Goal: Task Accomplishment & Management: Manage account settings

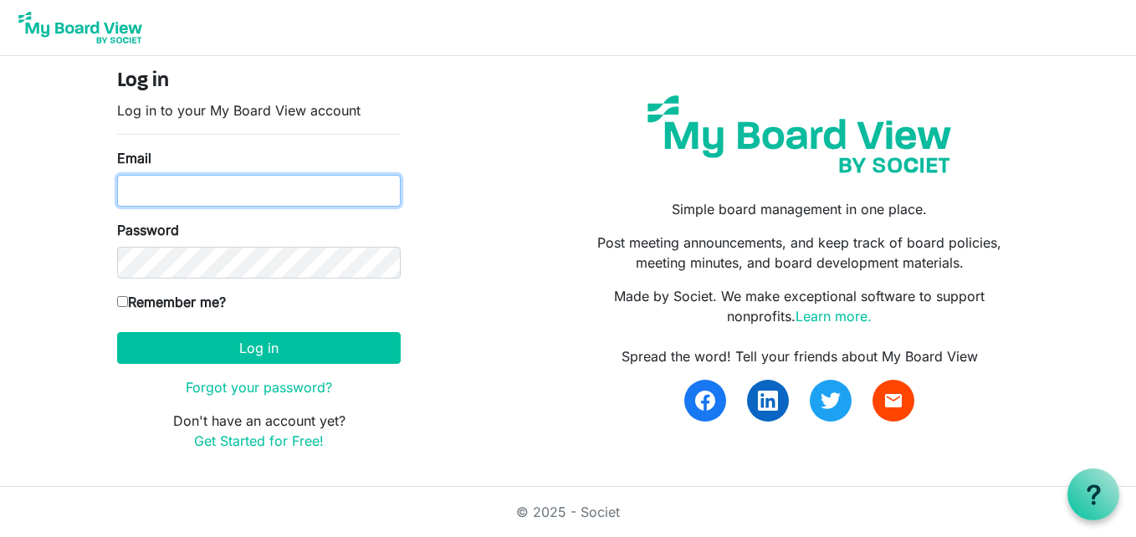
click at [346, 193] on input "Email" at bounding box center [258, 191] width 283 height 32
type input "c"
click at [375, 186] on img at bounding box center [381, 191] width 20 height 20
type input "[EMAIL_ADDRESS][DOMAIN_NAME]"
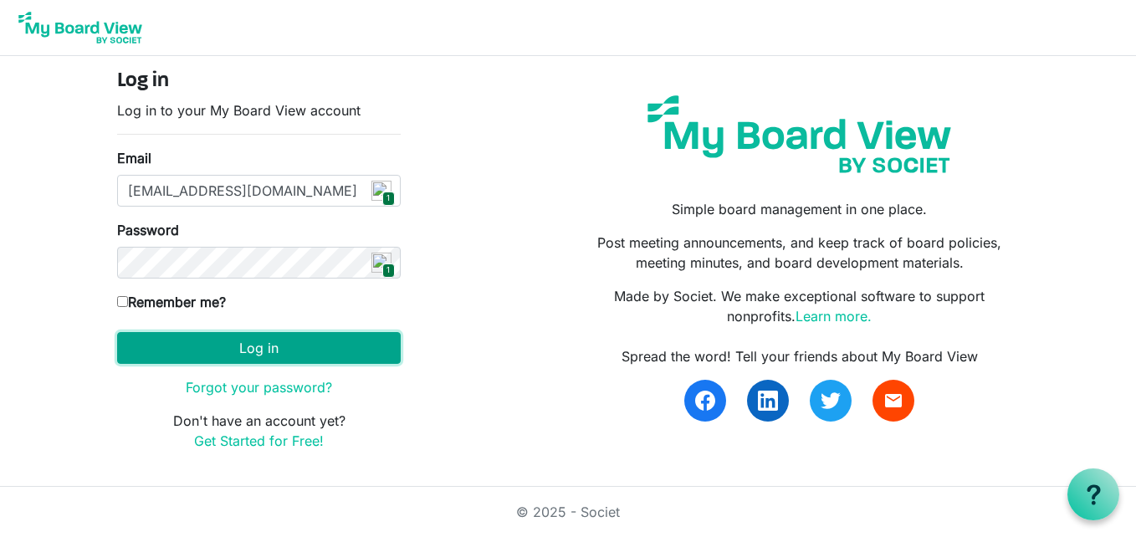
click at [255, 337] on button "Log in" at bounding box center [258, 348] width 283 height 32
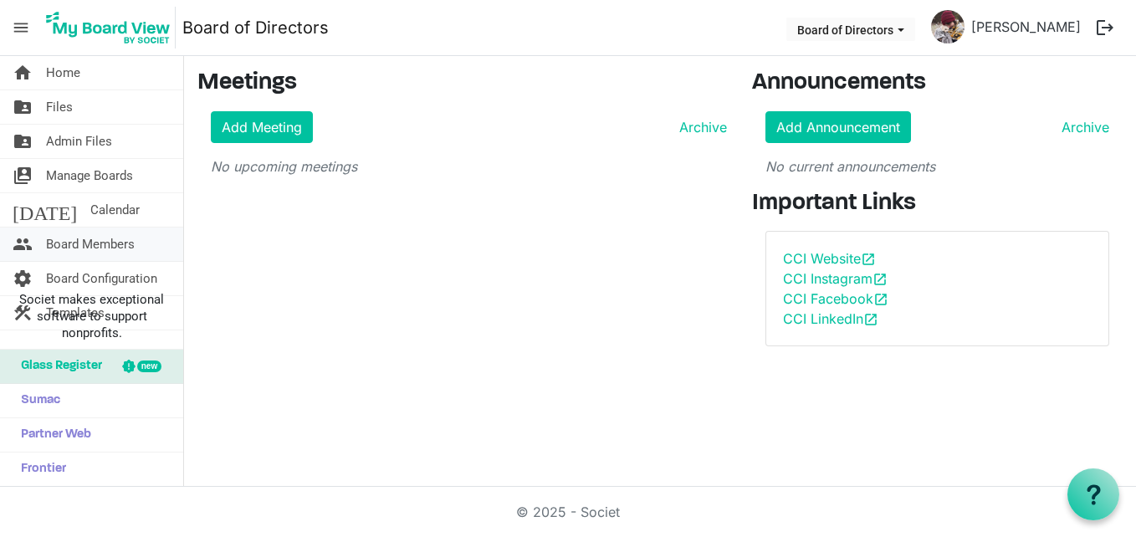
click at [115, 240] on span "Board Members" at bounding box center [90, 243] width 89 height 33
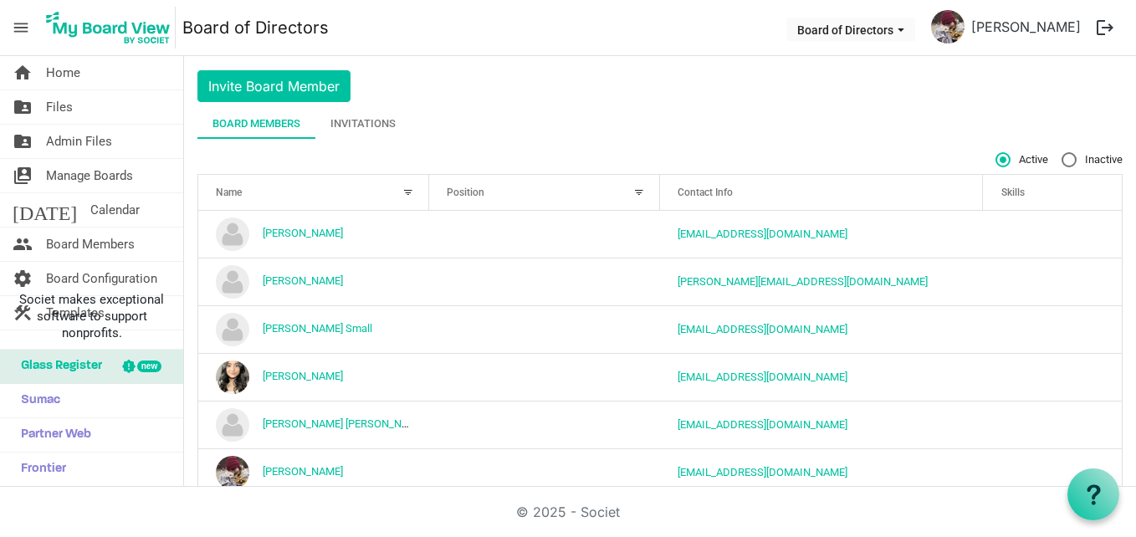
scroll to position [78, 0]
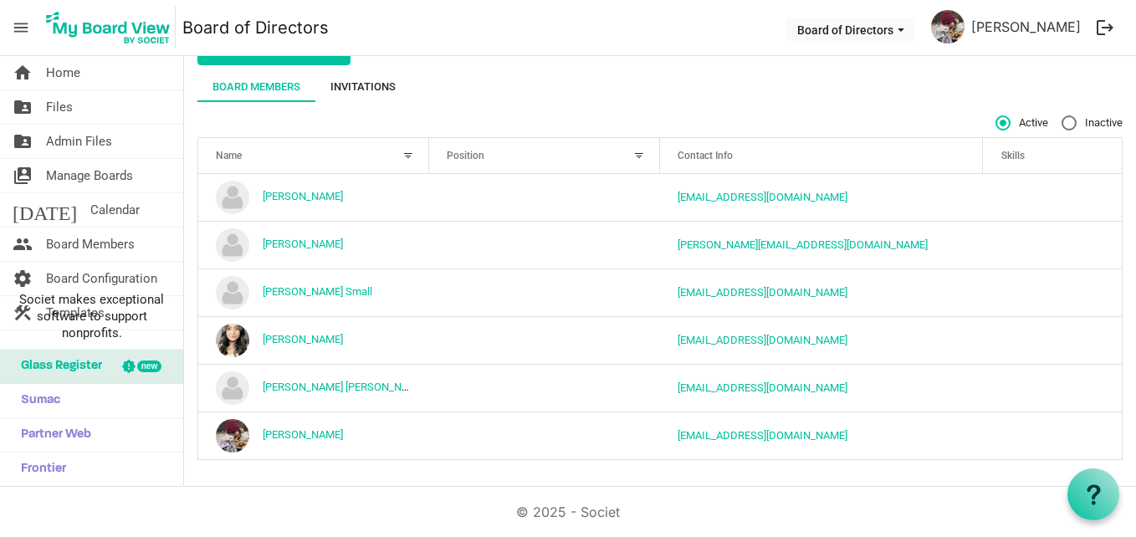
click at [359, 83] on div "Invitations" at bounding box center [362, 87] width 65 height 17
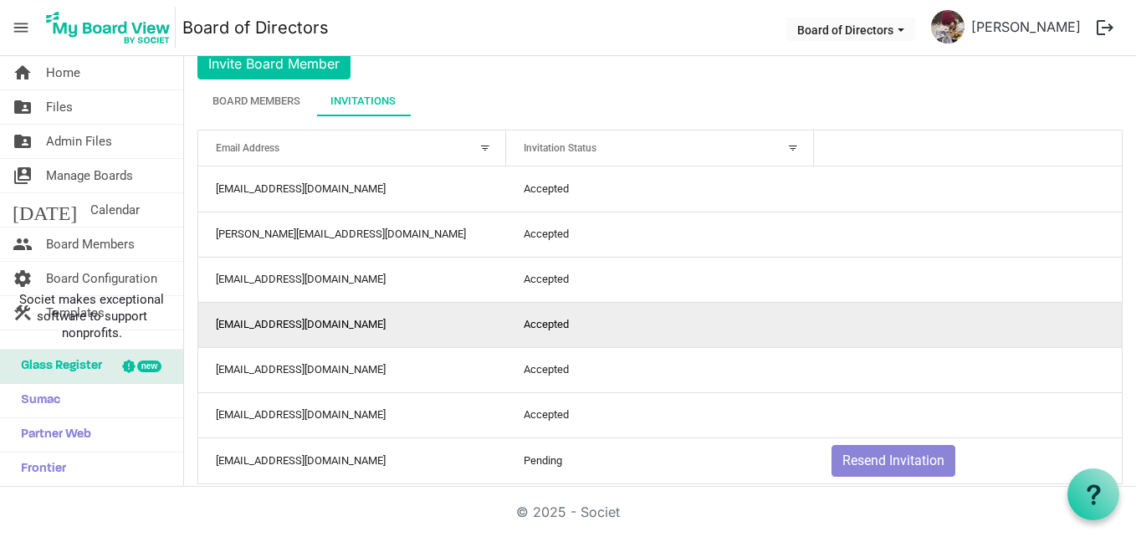
scroll to position [88, 0]
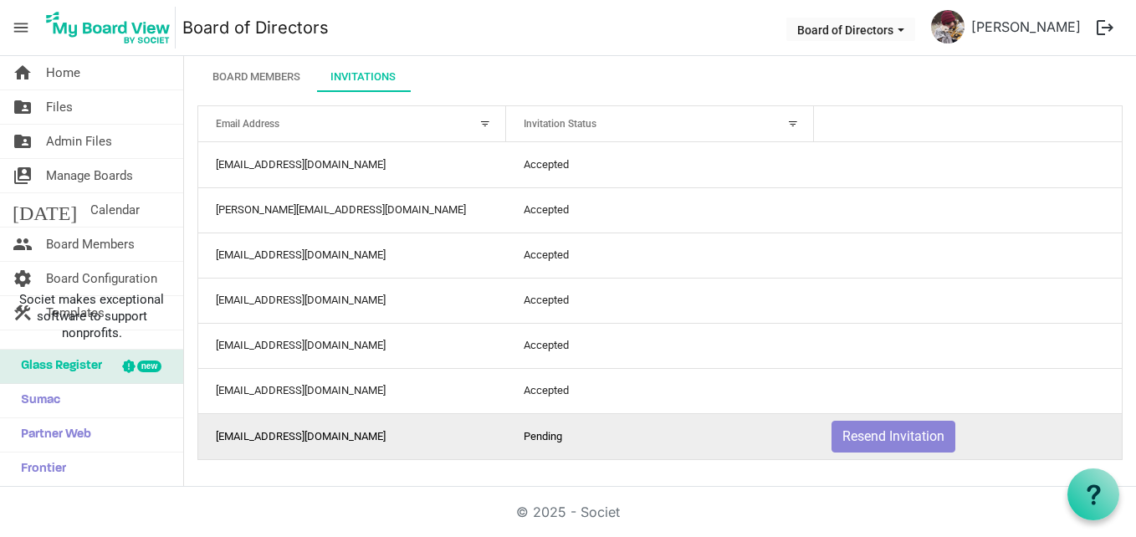
click at [582, 433] on td "Pending" at bounding box center [660, 436] width 308 height 46
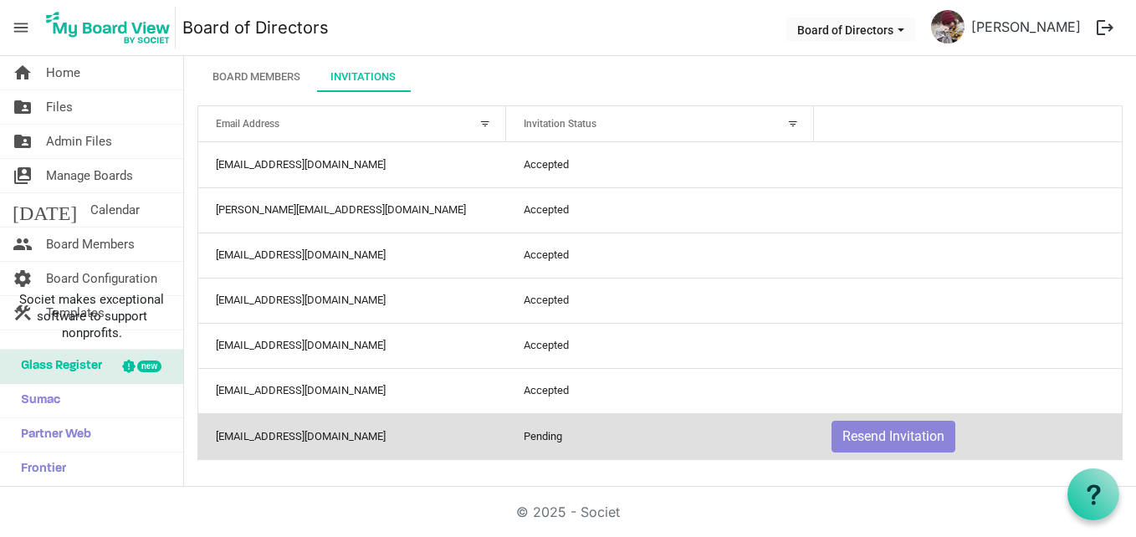
drag, startPoint x: 582, startPoint y: 433, endPoint x: 446, endPoint y: 68, distance: 390.0
click at [446, 68] on div "Board Members Invitations" at bounding box center [659, 77] width 925 height 30
drag, startPoint x: 493, startPoint y: 444, endPoint x: 535, endPoint y: 60, distance: 386.2
click at [535, 60] on main "Board Members Invite Board Member Board Members Invitations Active Inactive Nam…" at bounding box center [660, 227] width 952 height 518
click at [85, 171] on span "Manage Boards" at bounding box center [89, 175] width 87 height 33
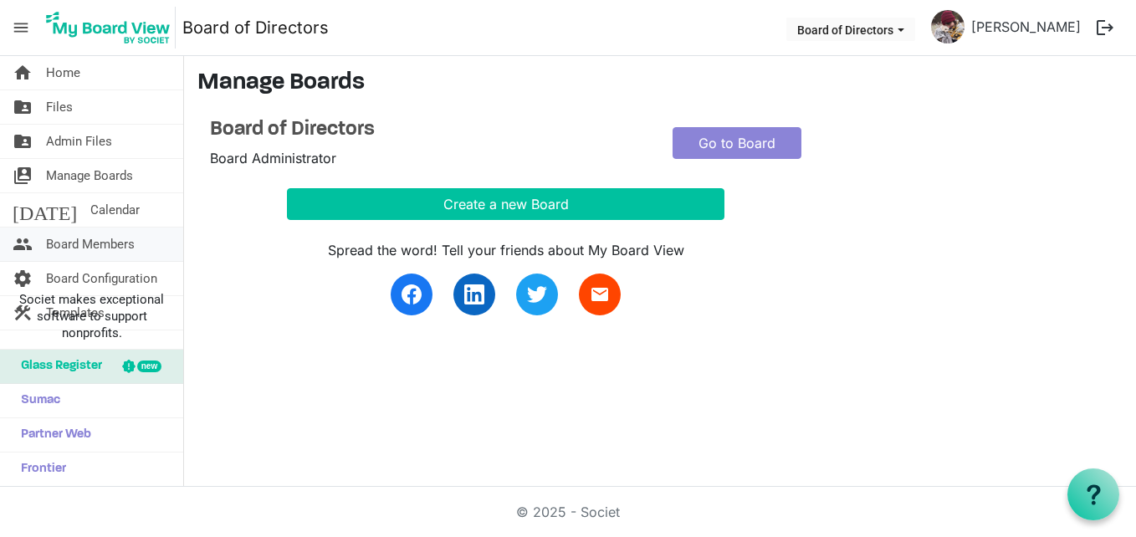
click at [80, 235] on span "Board Members" at bounding box center [90, 243] width 89 height 33
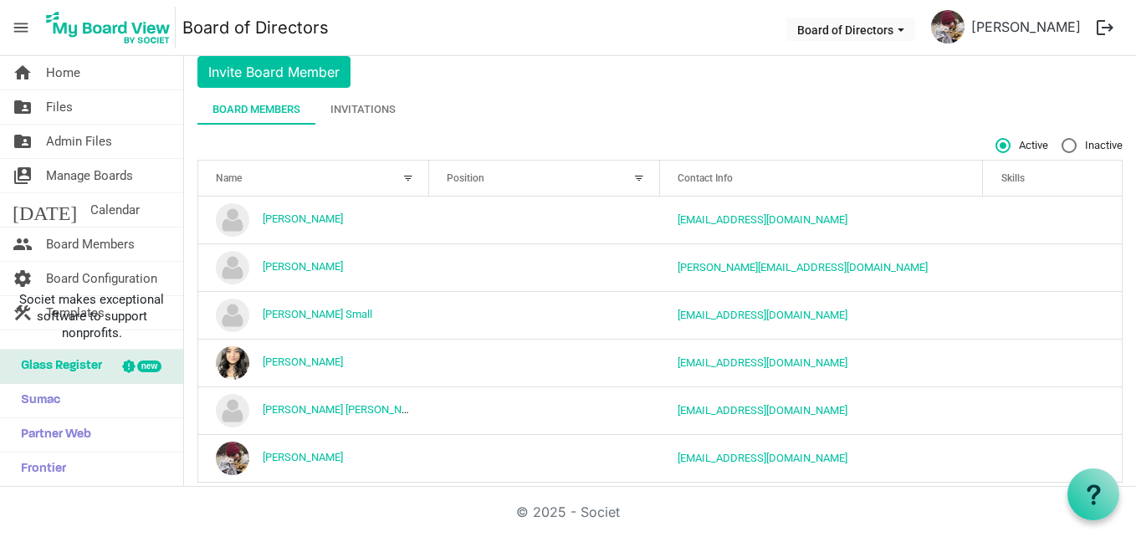
scroll to position [78, 0]
